Goal: Task Accomplishment & Management: Use online tool/utility

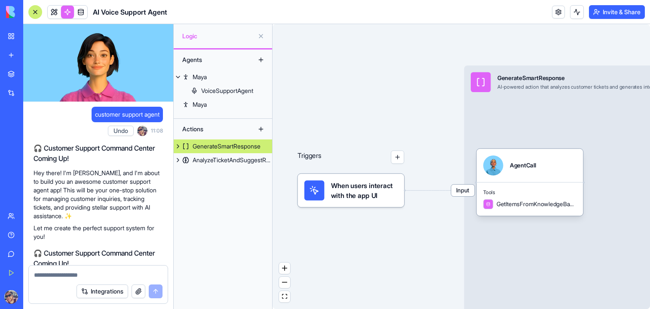
click at [349, 196] on span "When users interact with the app UI" at bounding box center [364, 190] width 67 height 20
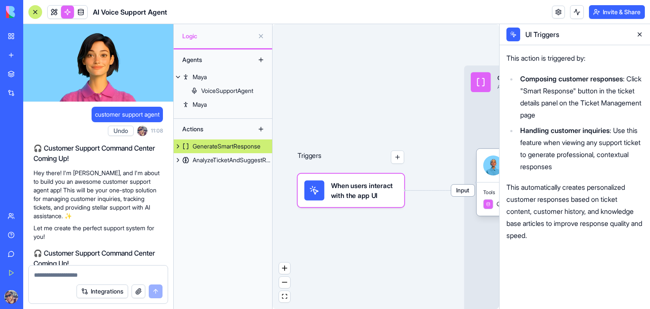
click at [642, 37] on button at bounding box center [640, 35] width 14 height 14
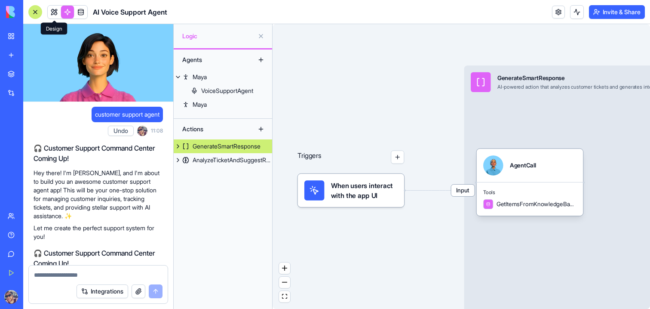
click at [58, 11] on link at bounding box center [54, 12] width 13 height 13
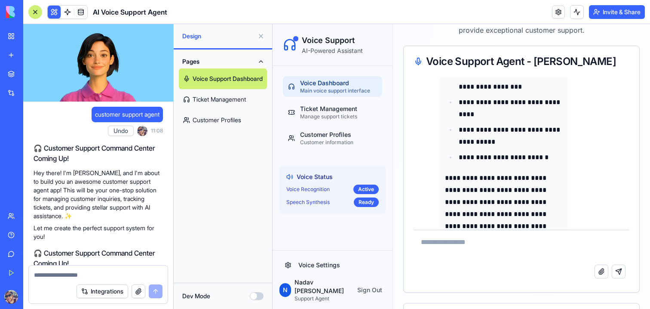
scroll to position [585, 0]
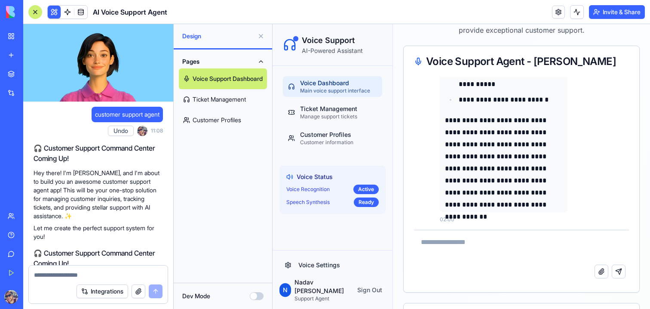
click at [327, 124] on ul "Voice Dashboard Main voice support interface Ticket Management Manage support t…" at bounding box center [332, 112] width 99 height 72
click at [341, 112] on div "Ticket Management" at bounding box center [338, 108] width 77 height 9
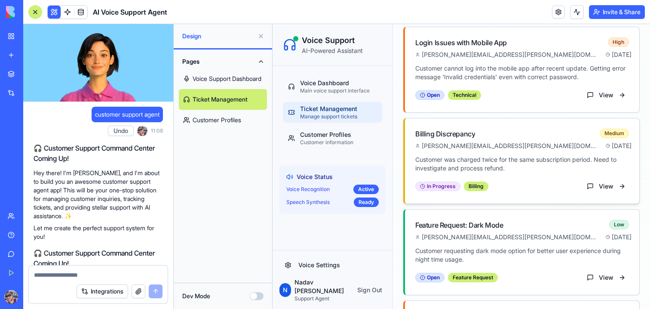
scroll to position [100, 0]
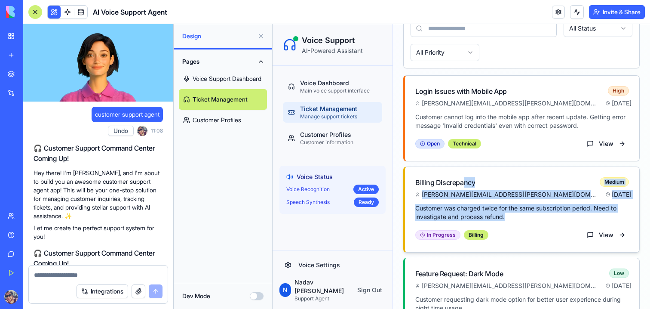
drag, startPoint x: 457, startPoint y: 235, endPoint x: 463, endPoint y: 182, distance: 53.7
click at [463, 181] on div "Billing Discrepancy Medium [PERSON_NAME][EMAIL_ADDRESS][PERSON_NAME][DOMAIN_NAM…" at bounding box center [521, 209] width 237 height 86
click at [463, 182] on div "Billing Discrepancy" at bounding box center [445, 182] width 60 height 10
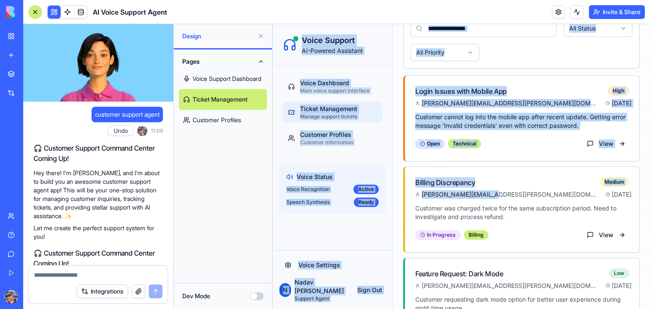
drag, startPoint x: 458, startPoint y: 198, endPoint x: 191, endPoint y: 280, distance: 279.1
click at [273, 280] on html "Voice Support AI-Powered Assistant Voice Dashboard Main voice support interface…" at bounding box center [462, 234] width 378 height 620
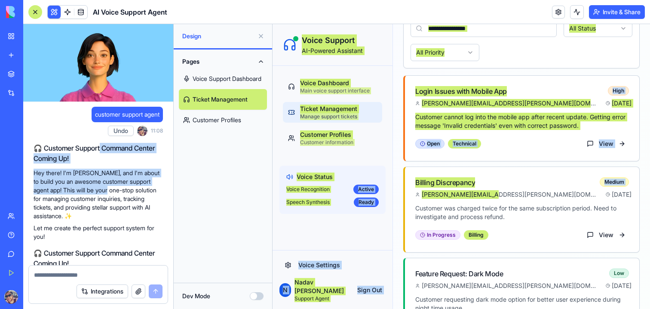
drag, startPoint x: 106, startPoint y: 188, endPoint x: 98, endPoint y: 150, distance: 38.6
click at [98, 150] on div "🎧 Customer Support Command Center Coming Up! Hey there! I'm [PERSON_NAME], and …" at bounding box center [98, 192] width 129 height 98
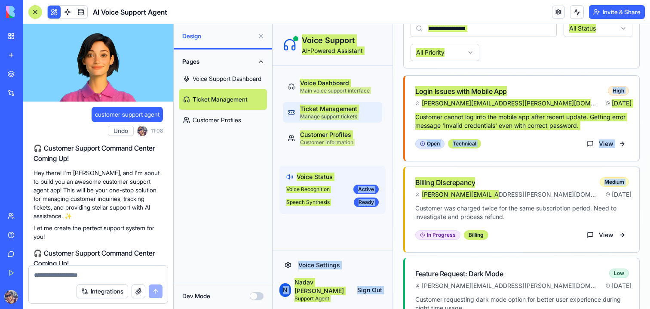
click at [81, 178] on p "Hey there! I'm [PERSON_NAME], and I'm about to build you an awesome customer su…" at bounding box center [98, 195] width 129 height 52
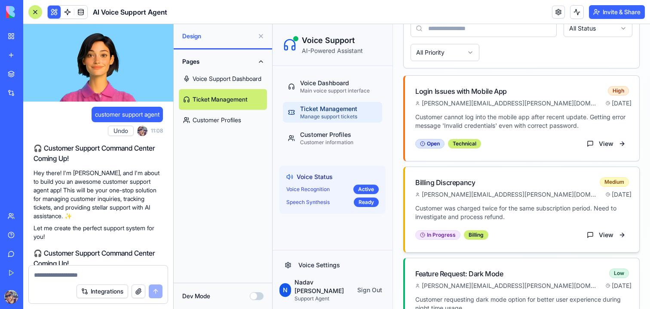
click at [519, 203] on div "Billing Discrepancy Medium [PERSON_NAME][EMAIL_ADDRESS][PERSON_NAME][DOMAIN_NAM…" at bounding box center [522, 185] width 234 height 37
click at [512, 204] on p "Customer was charged twice for the same subscription period. Need to investigat…" at bounding box center [522, 212] width 214 height 17
click at [622, 236] on button "View" at bounding box center [607, 235] width 46 height 14
click at [619, 235] on button "View" at bounding box center [607, 235] width 46 height 14
click at [604, 234] on button "View" at bounding box center [607, 235] width 46 height 14
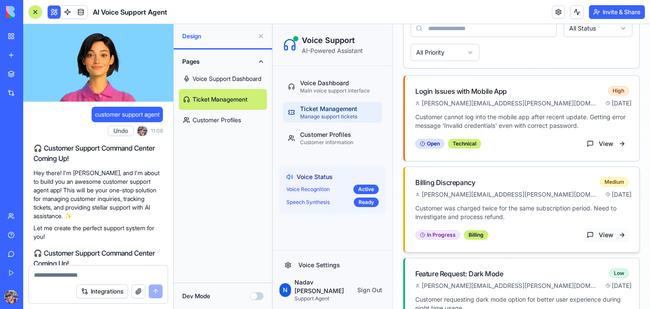
click at [600, 234] on button "View" at bounding box center [607, 235] width 46 height 14
click at [474, 236] on div "Billing" at bounding box center [476, 234] width 25 height 9
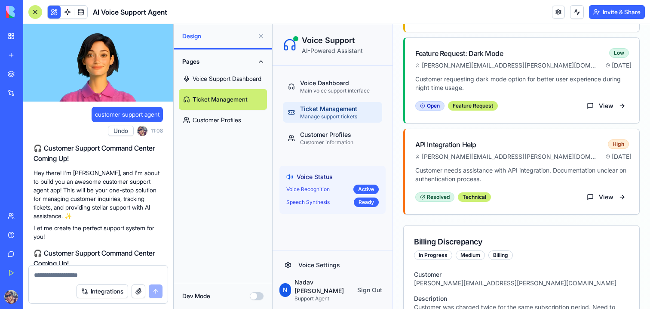
scroll to position [320, 0]
click at [595, 193] on button "View" at bounding box center [607, 197] width 46 height 14
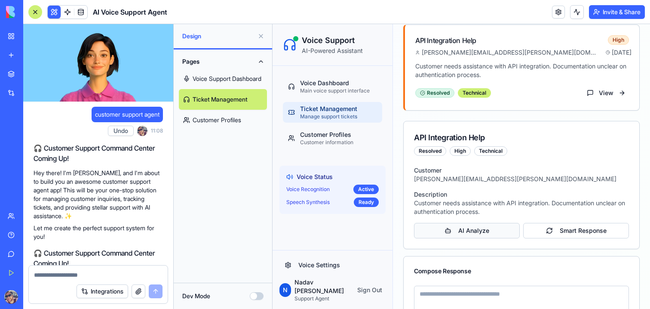
scroll to position [455, 0]
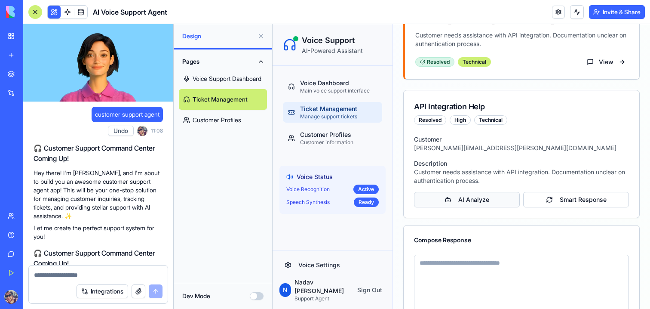
click at [476, 205] on button "AI Analyze" at bounding box center [467, 199] width 106 height 15
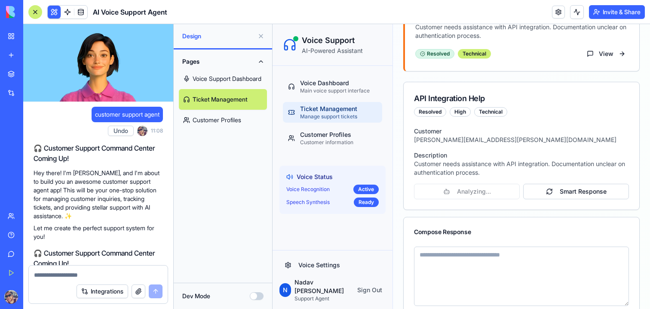
scroll to position [504, 0]
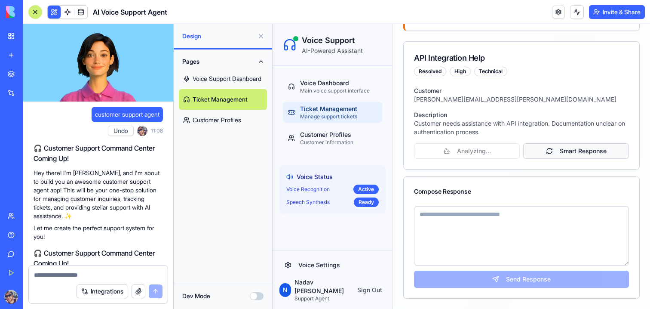
click at [576, 154] on button "Smart Response" at bounding box center [576, 150] width 106 height 15
type textarea "**********"
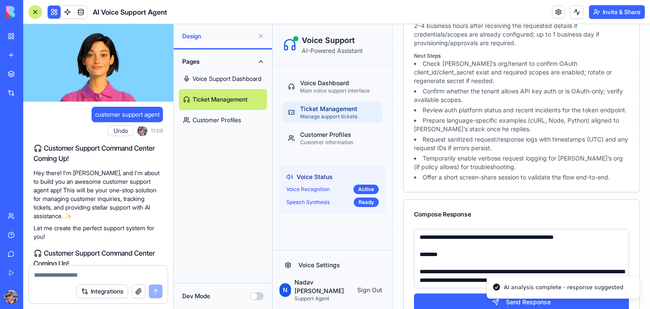
scroll to position [709, 0]
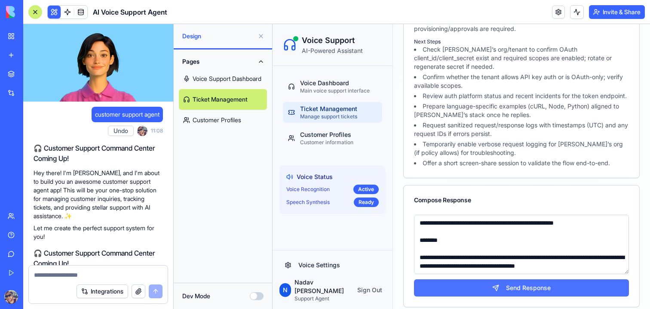
click at [472, 283] on button "Send Response" at bounding box center [521, 287] width 215 height 17
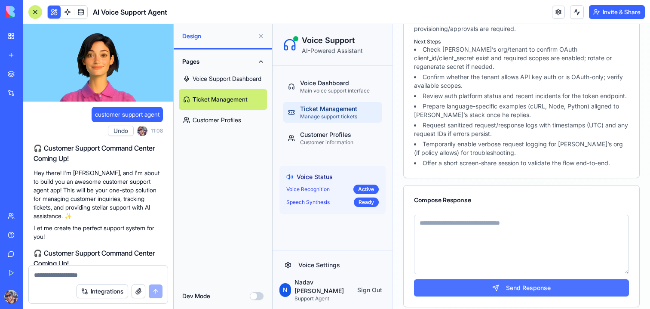
click at [519, 273] on div "Send Response" at bounding box center [522, 261] width 236 height 92
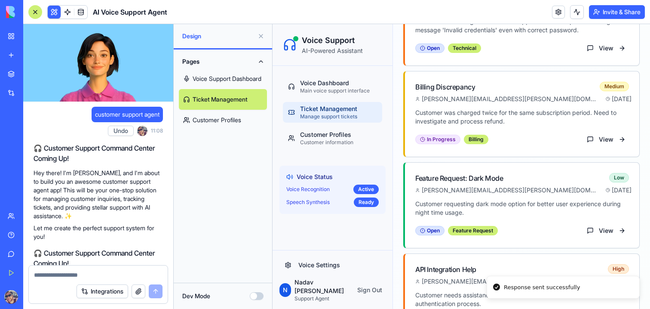
scroll to position [0, 0]
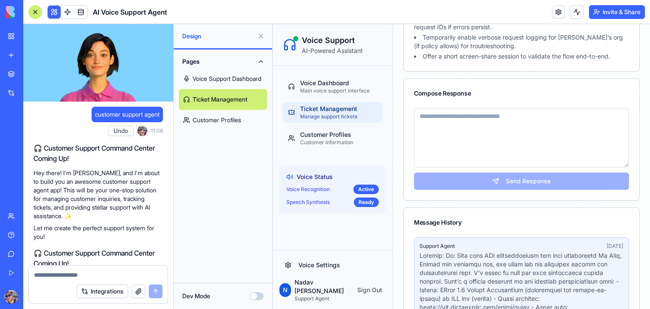
scroll to position [860, 0]
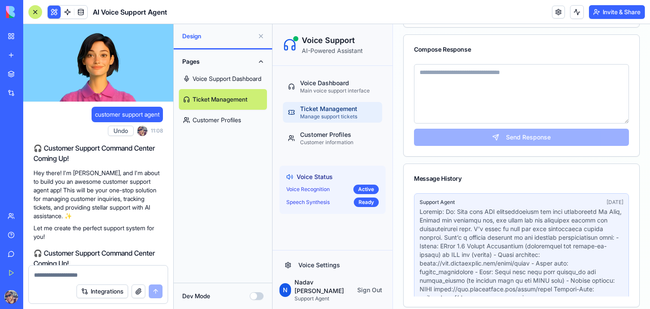
click at [295, 37] on div at bounding box center [295, 38] width 5 height 5
click at [314, 268] on button "Voice Settings" at bounding box center [333, 264] width 106 height 15
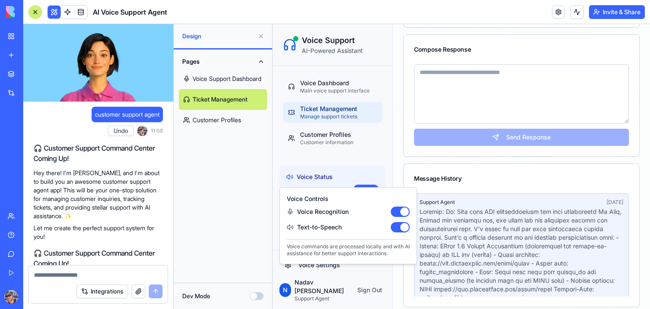
click at [240, 219] on div "Pages Voice Support Dashboard Ticket Management Customer Profiles" at bounding box center [223, 165] width 98 height 233
click at [231, 264] on div "Pages Voice Support Dashboard Ticket Management Customer Profiles" at bounding box center [223, 165] width 98 height 233
click at [251, 292] on button "Dev Mode" at bounding box center [257, 296] width 14 height 8
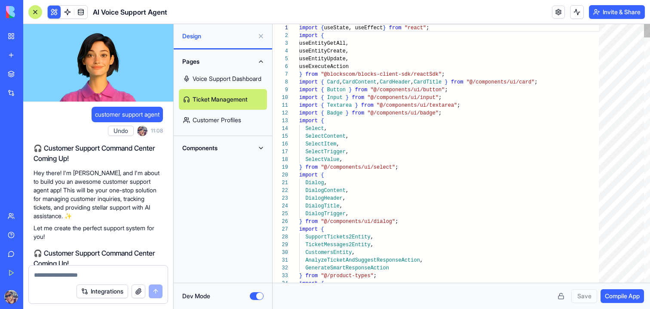
scroll to position [77, 0]
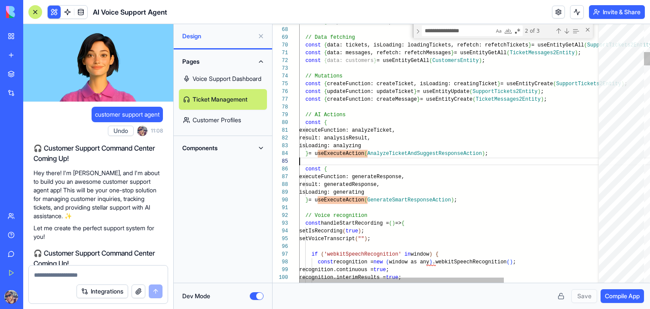
scroll to position [31, 0]
type textarea "**********"
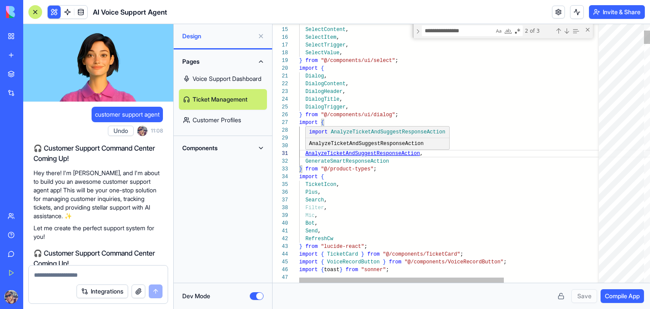
scroll to position [0, 84]
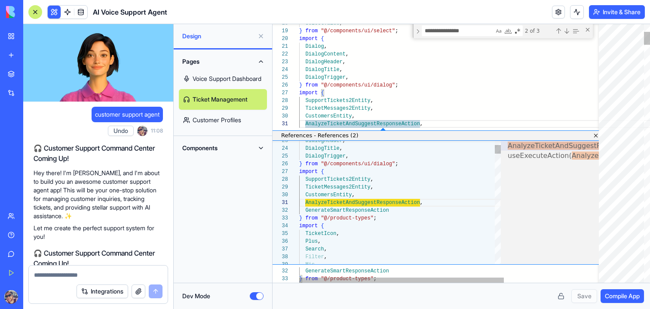
scroll to position [77, 6]
click at [516, 153] on span "useExecuteAction( AnalyzeTicketAndSuggestResponseAction );" at bounding box center [614, 155] width 212 height 8
type textarea "**********"
click at [516, 153] on span "useExecuteAction( AnalyzeTicketAndSuggestResponseAction );" at bounding box center [614, 155] width 212 height 8
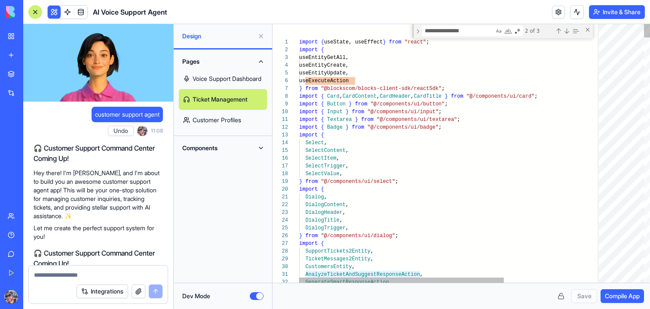
scroll to position [46, 87]
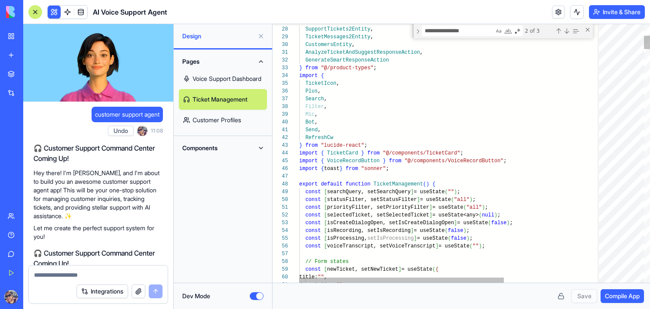
scroll to position [15, 43]
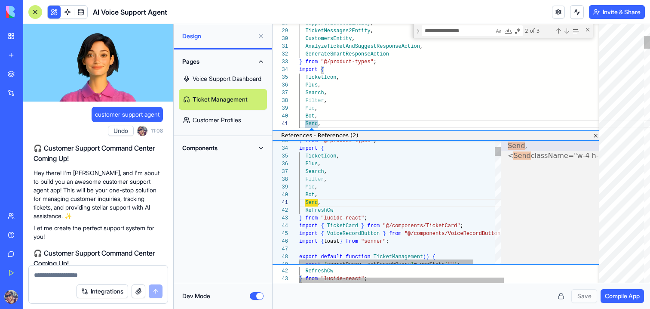
scroll to position [77, 6]
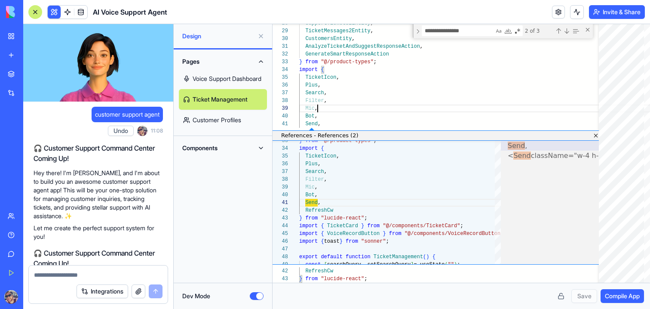
click at [34, 8] on div at bounding box center [35, 12] width 14 height 14
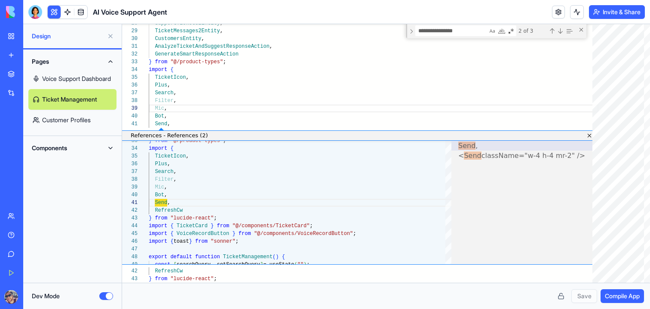
click at [55, 131] on div "Pages Voice Support Dashboard Ticket Management Customer Profiles" at bounding box center [72, 92] width 98 height 86
click at [56, 125] on link "Customer Profiles" at bounding box center [72, 120] width 88 height 21
type textarea "**********"
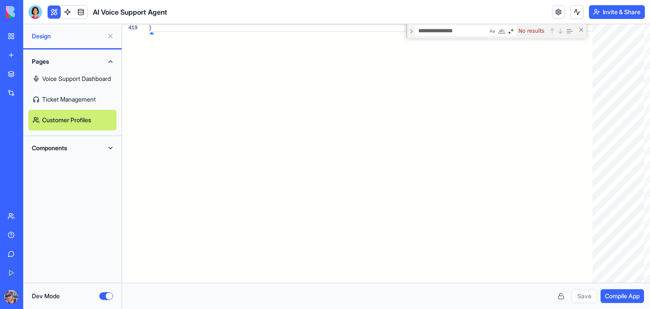
click at [10, 42] on link "My Workspace" at bounding box center [20, 36] width 34 height 17
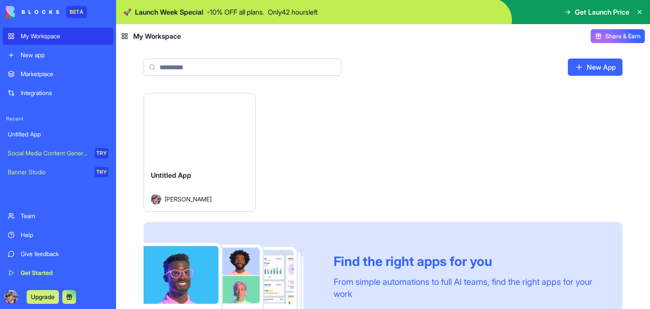
scroll to position [61, 0]
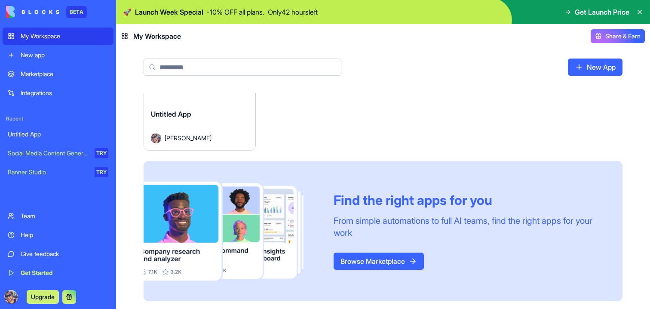
click at [50, 297] on button "Upgrade" at bounding box center [43, 297] width 32 height 14
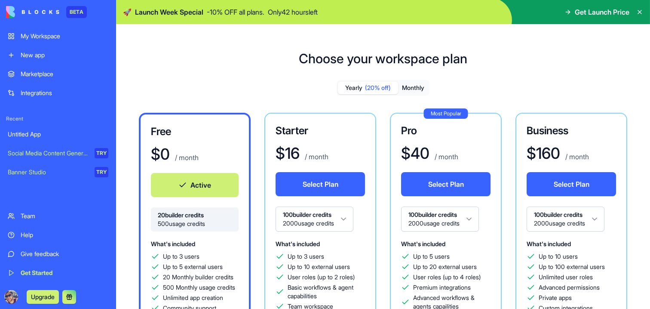
click at [267, 68] on div "Choose your workspace plan Yearly (20% off) Monthly Free $ 0 / month Active 20 …" at bounding box center [383, 270] width 534 height 466
